Goal: Task Accomplishment & Management: Manage account settings

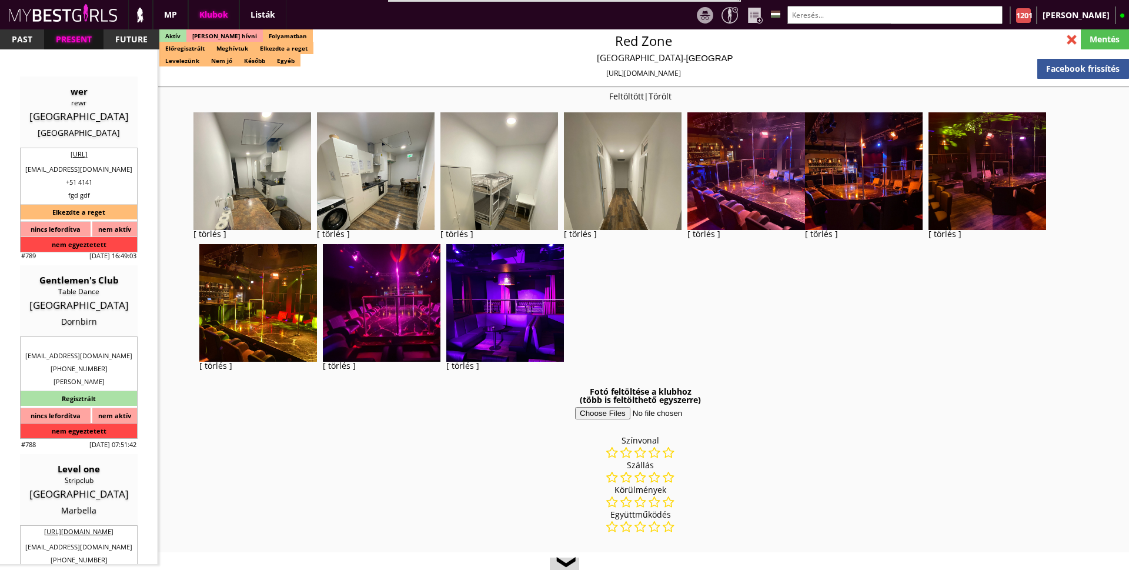
select select "reg"
select select "months"
select select "weeks"
select select "0"
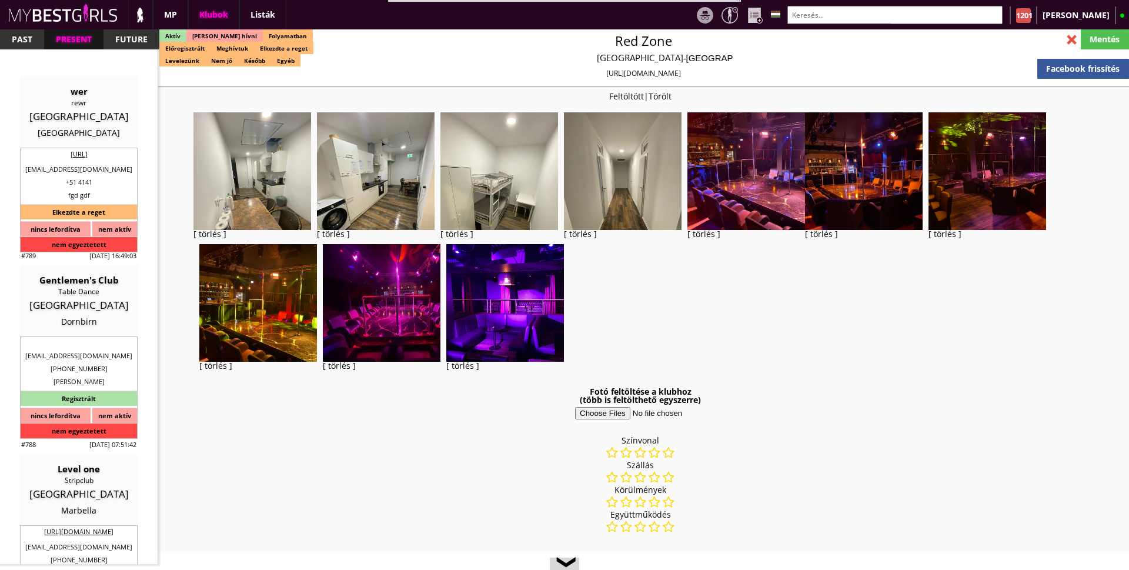
select select "last day"
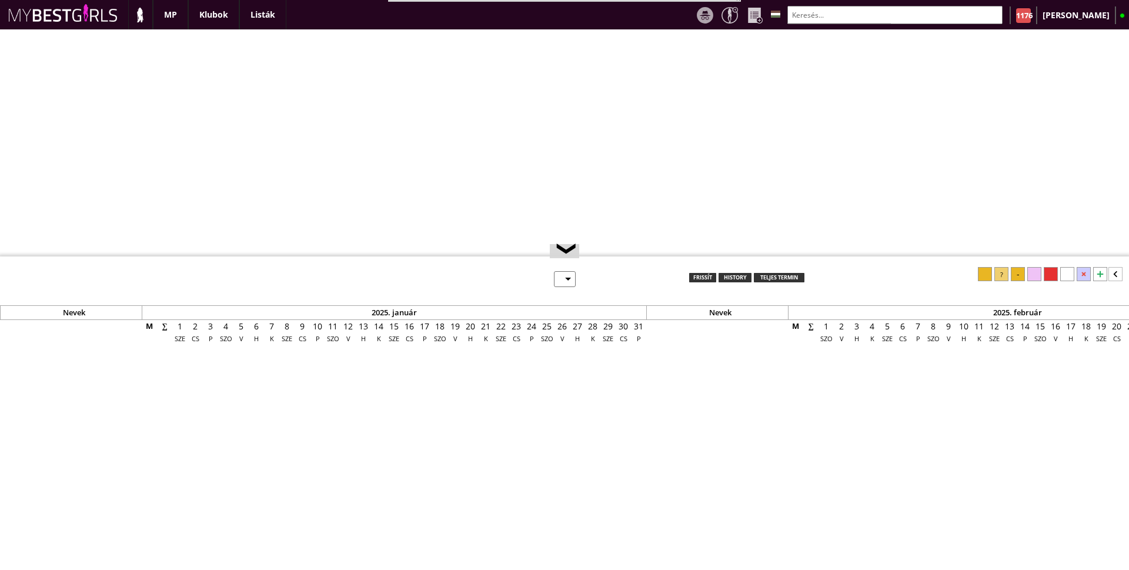
select select "0"
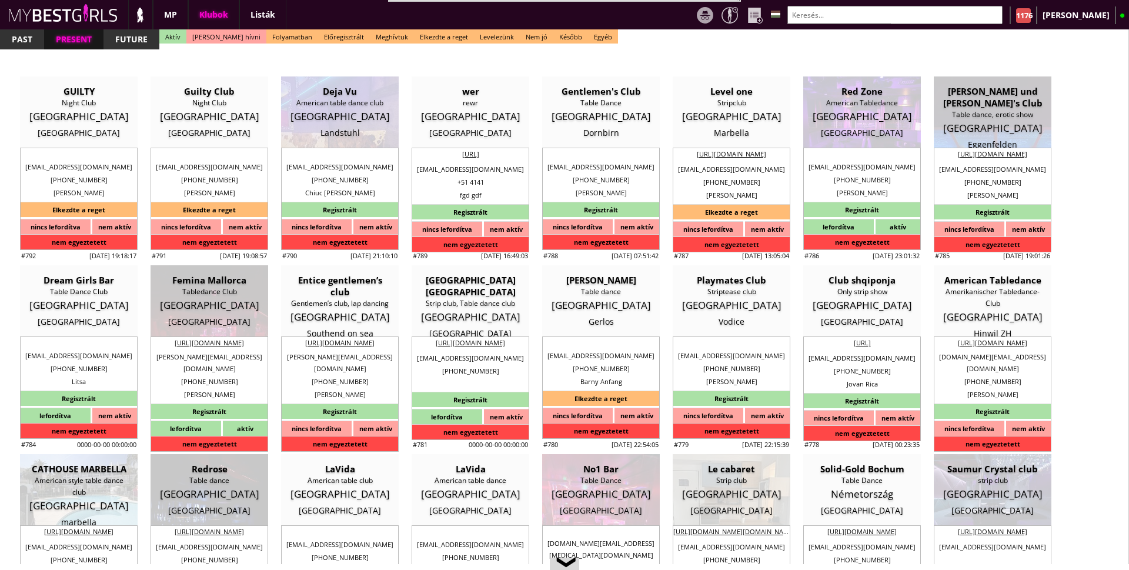
scroll to position [0, 4755]
